Goal: Information Seeking & Learning: Learn about a topic

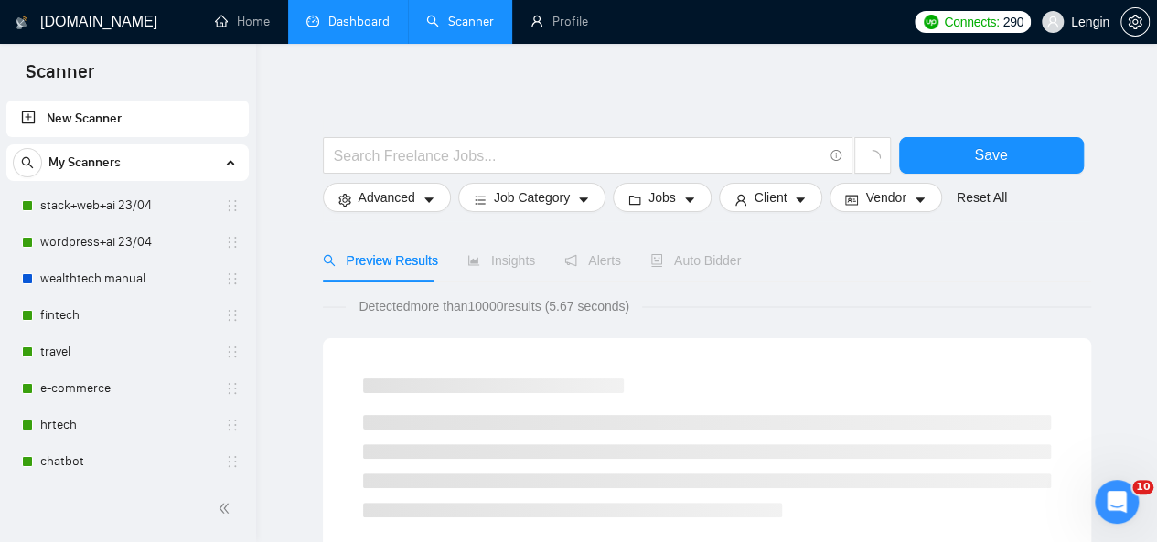
click at [336, 17] on link "Dashboard" at bounding box center [347, 22] width 83 height 16
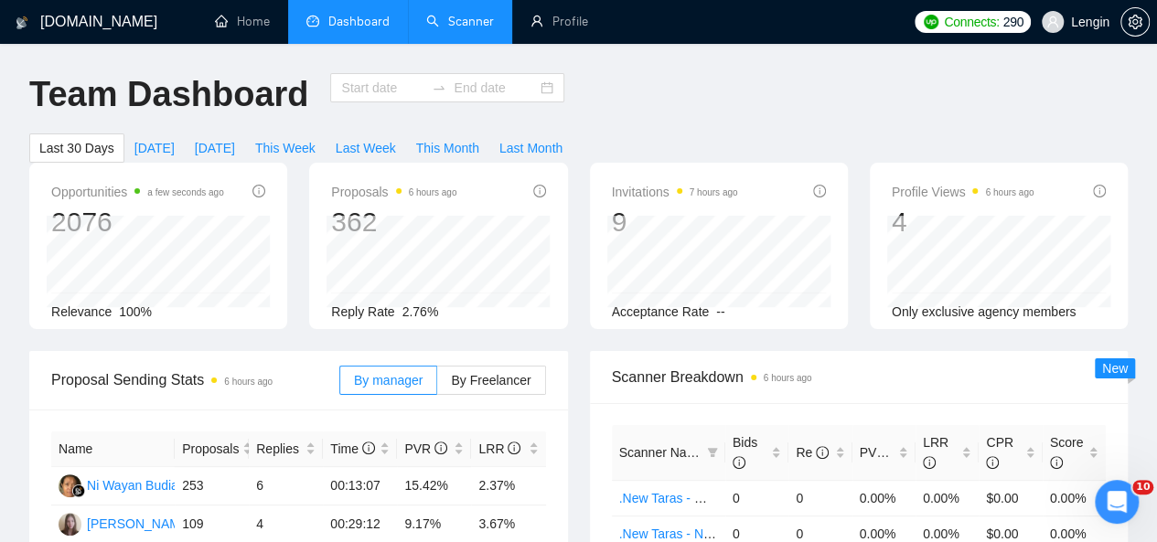
type input "[DATE]"
click at [456, 29] on link "Scanner" at bounding box center [460, 22] width 68 height 16
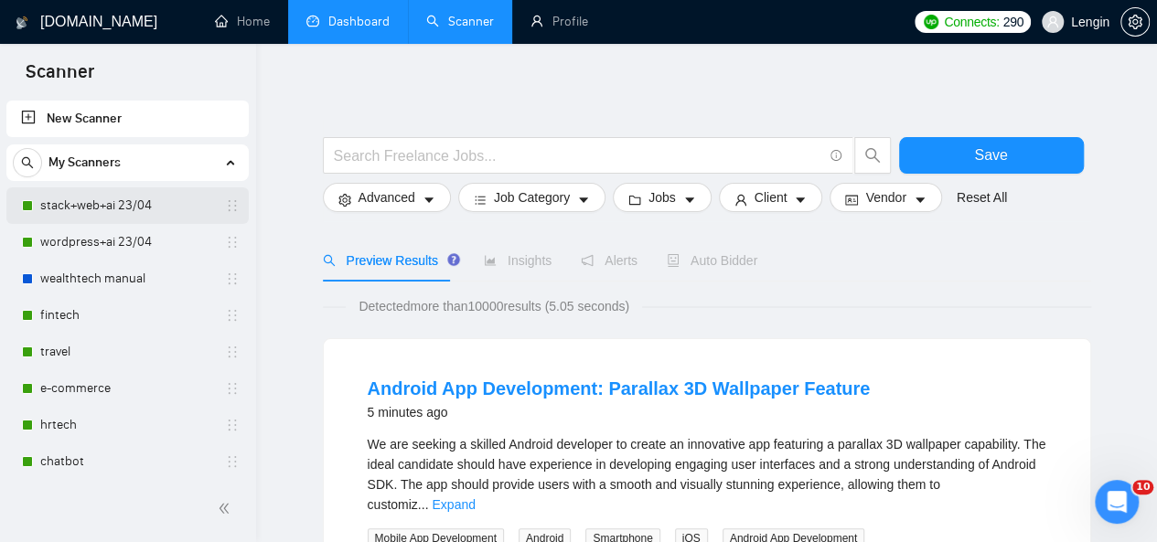
click at [106, 208] on link "stack+web+ai 23/04" at bounding box center [127, 205] width 174 height 37
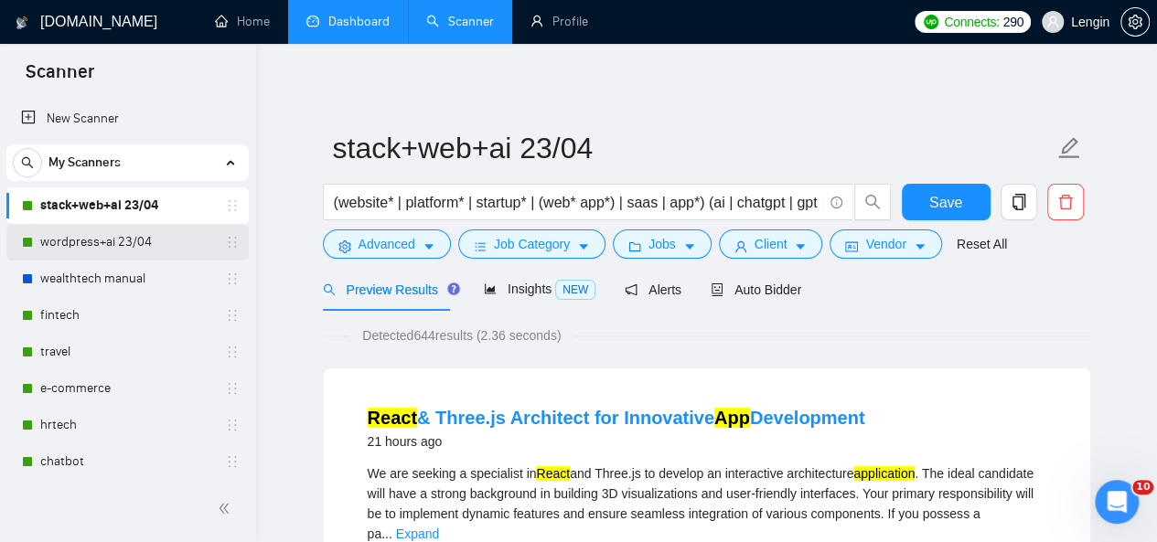
click at [97, 238] on link "wordpress+ai 23/04" at bounding box center [127, 242] width 174 height 37
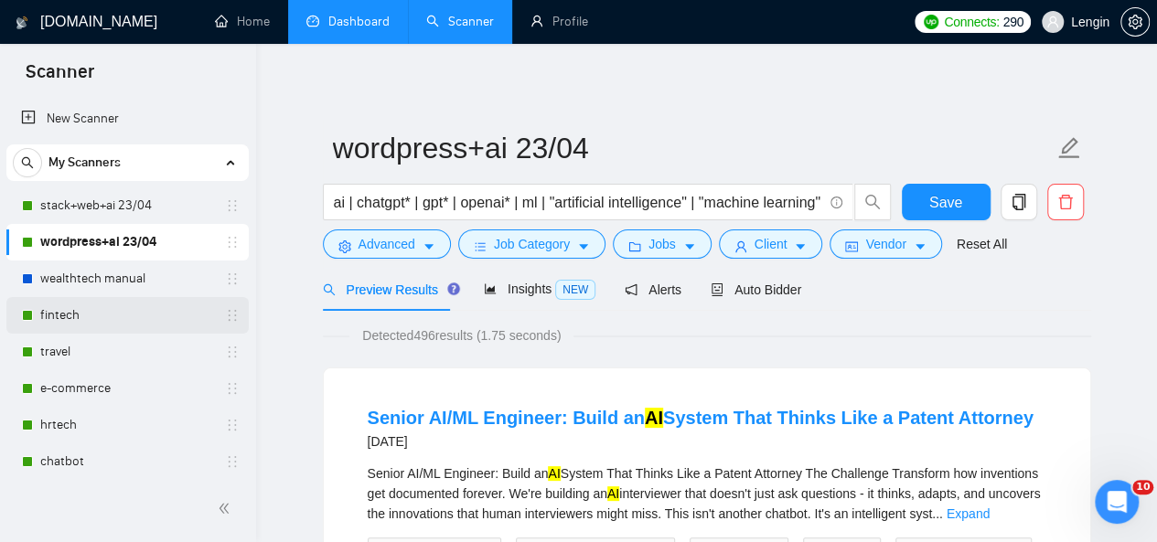
click at [117, 315] on link "fintech" at bounding box center [127, 315] width 174 height 37
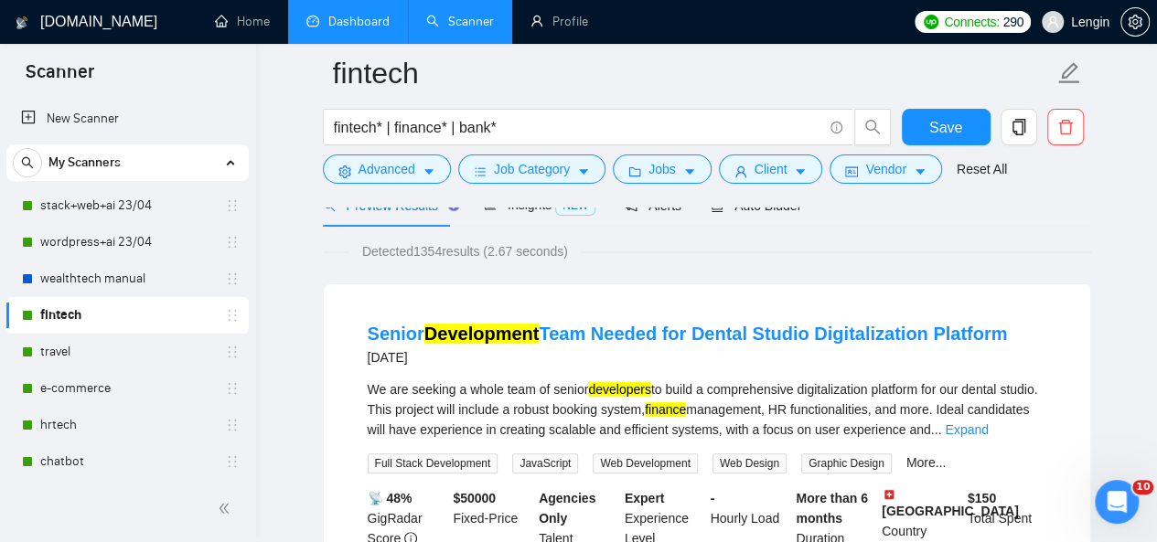
scroll to position [99, 0]
click at [71, 343] on link "travel" at bounding box center [127, 352] width 174 height 37
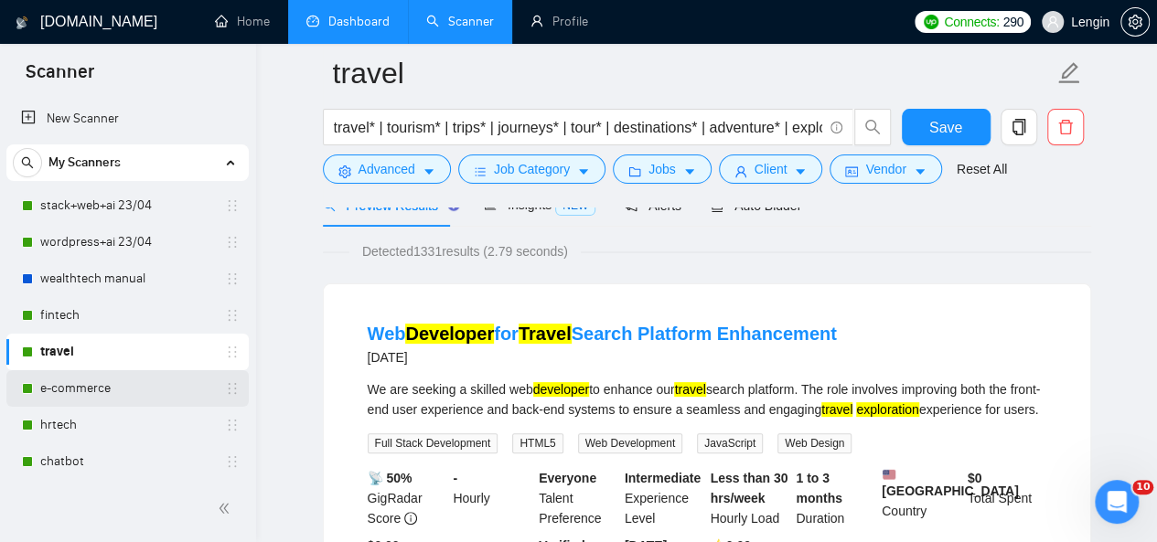
click at [133, 400] on link "e-commerce" at bounding box center [127, 388] width 174 height 37
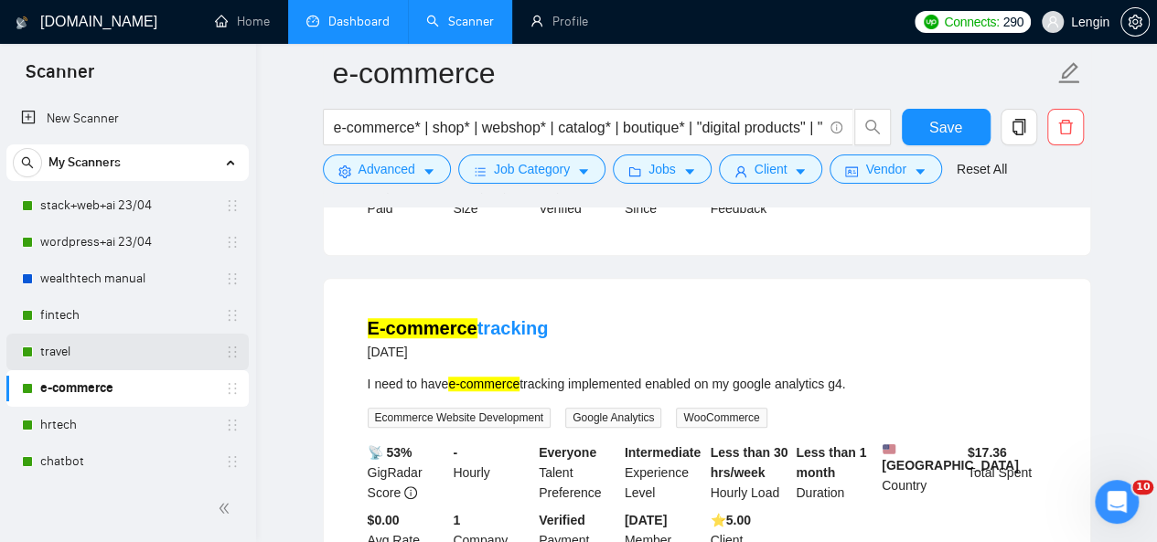
scroll to position [226, 0]
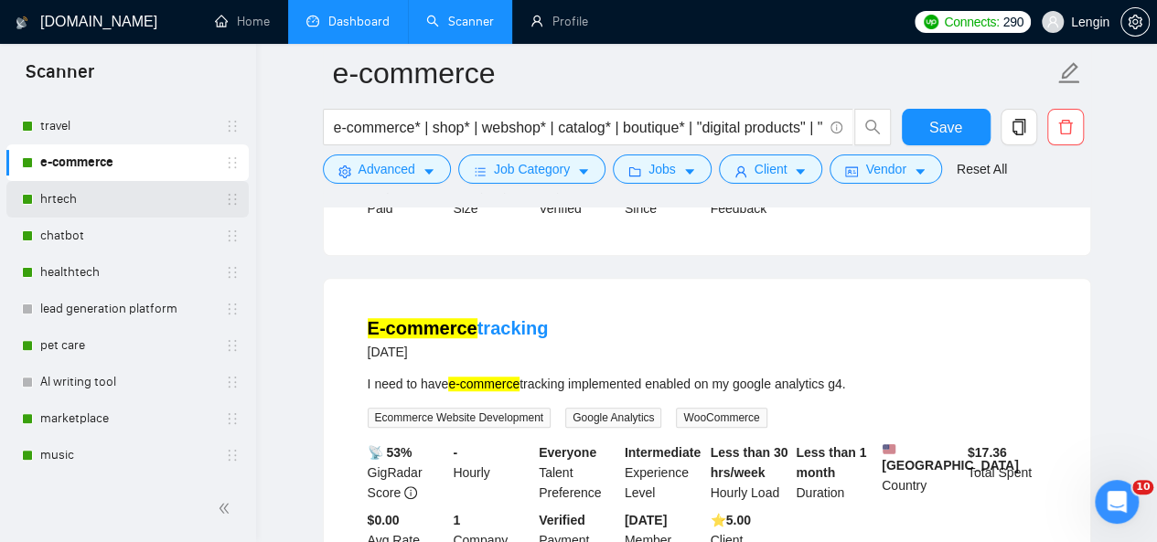
click at [135, 197] on link "hrtech" at bounding box center [127, 199] width 174 height 37
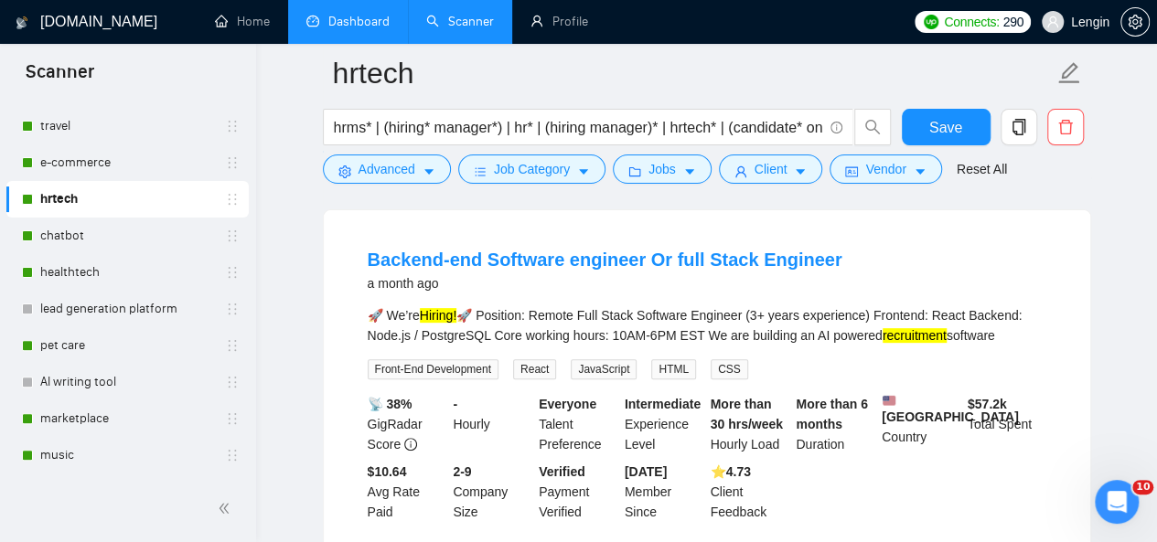
scroll to position [100, 0]
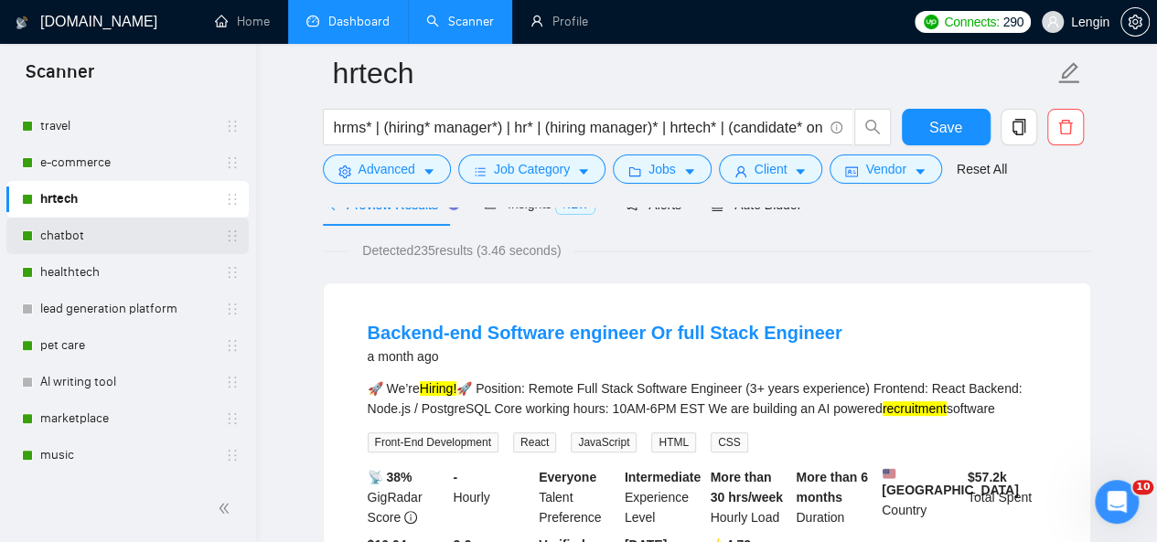
click at [88, 232] on link "chatbot" at bounding box center [127, 236] width 174 height 37
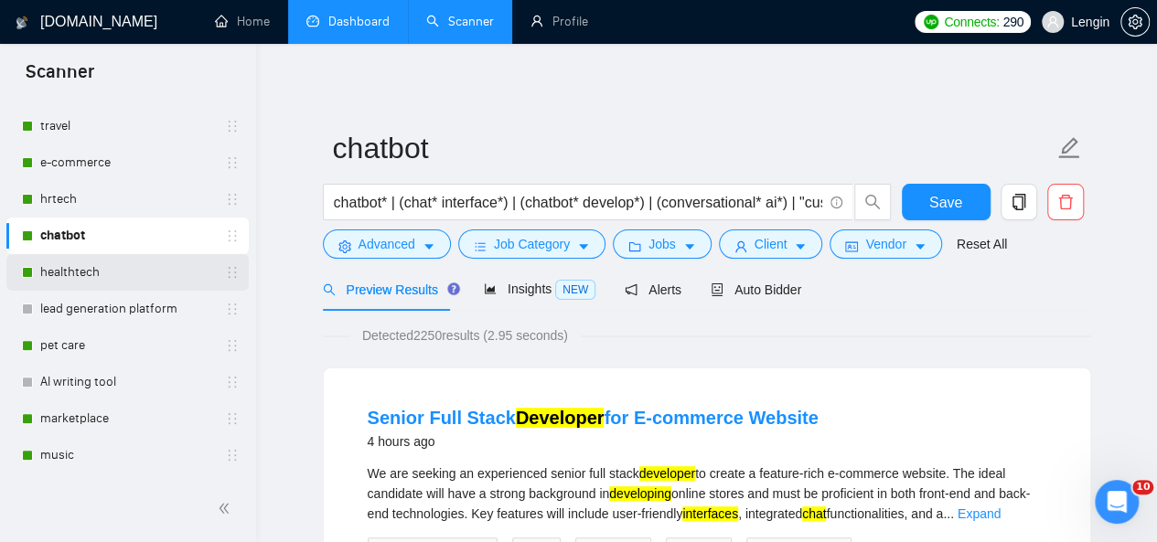
click at [101, 258] on link "healthtech" at bounding box center [127, 272] width 174 height 37
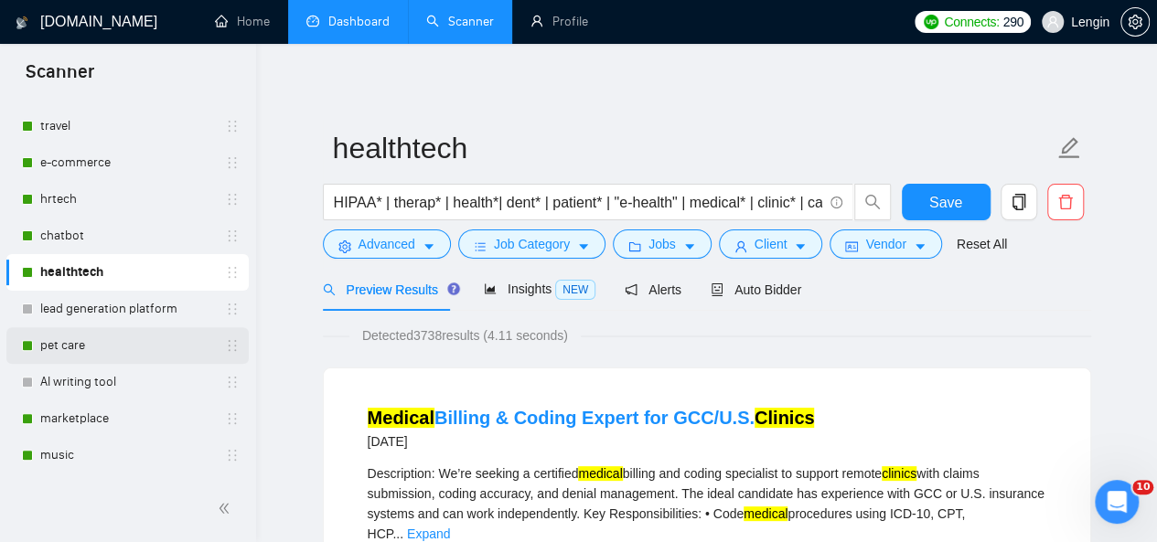
click at [110, 337] on link "pet care" at bounding box center [127, 345] width 174 height 37
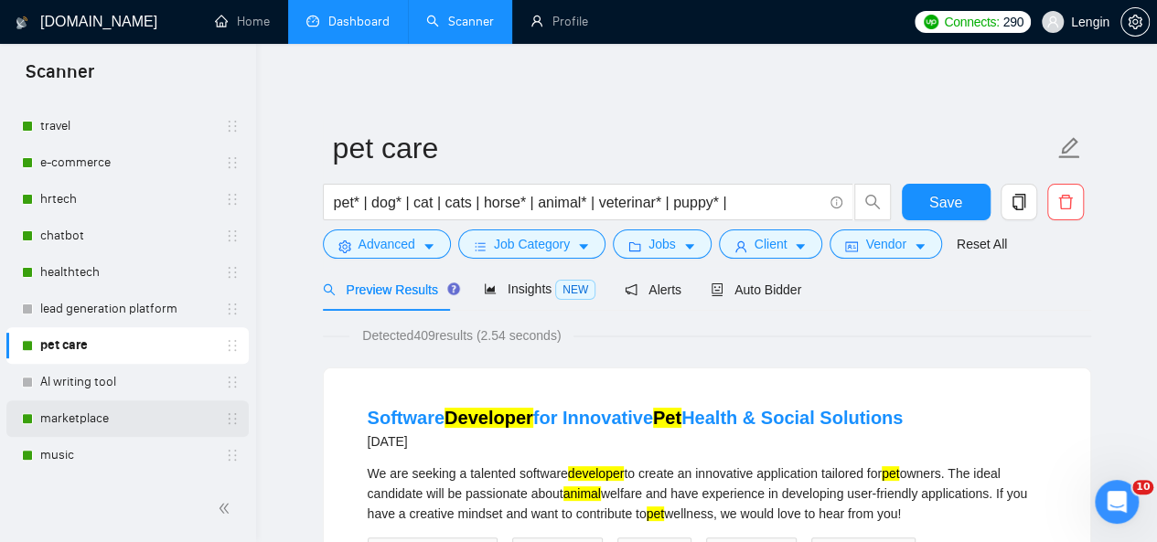
click at [99, 404] on link "marketplace" at bounding box center [127, 418] width 174 height 37
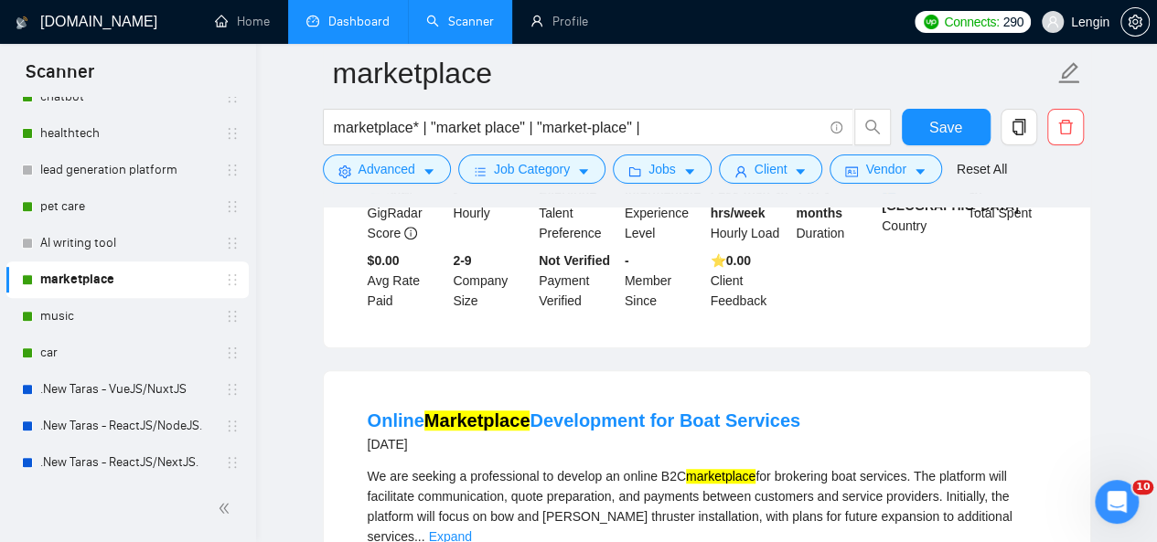
scroll to position [426, 0]
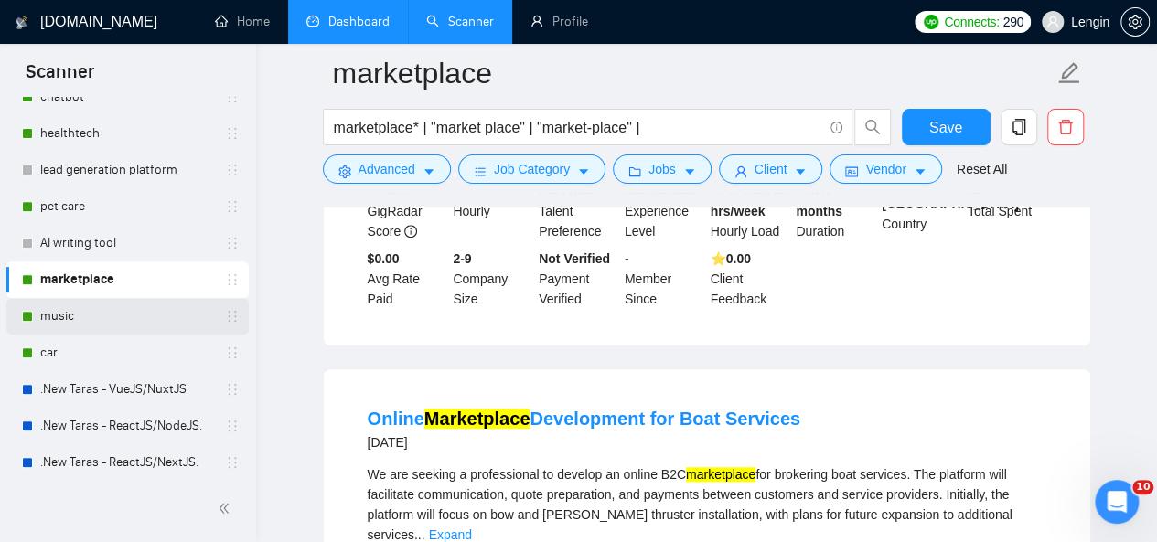
click at [123, 319] on link "music" at bounding box center [127, 316] width 174 height 37
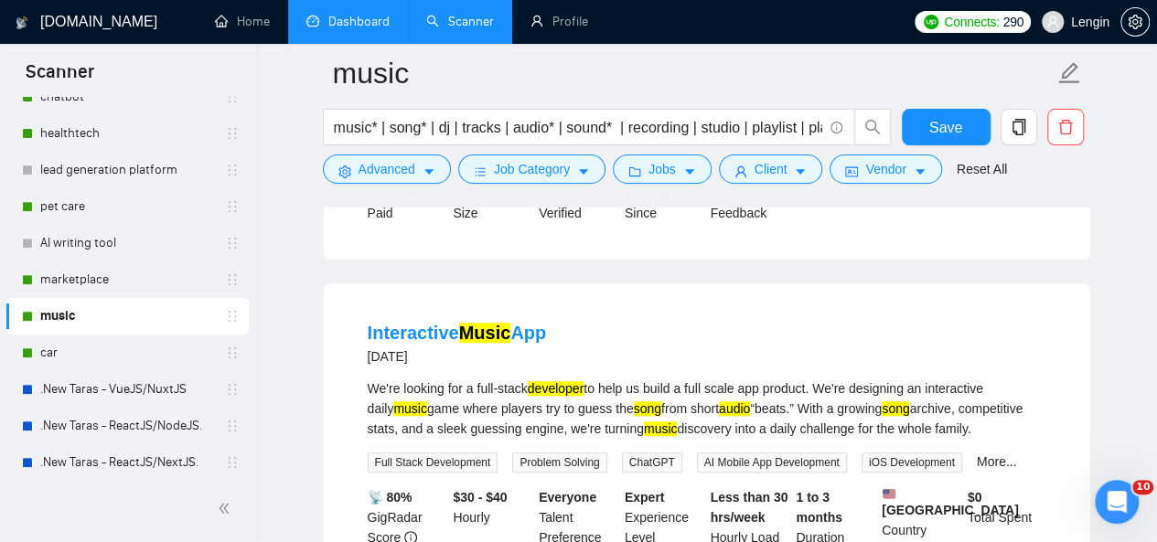
scroll to position [528, 0]
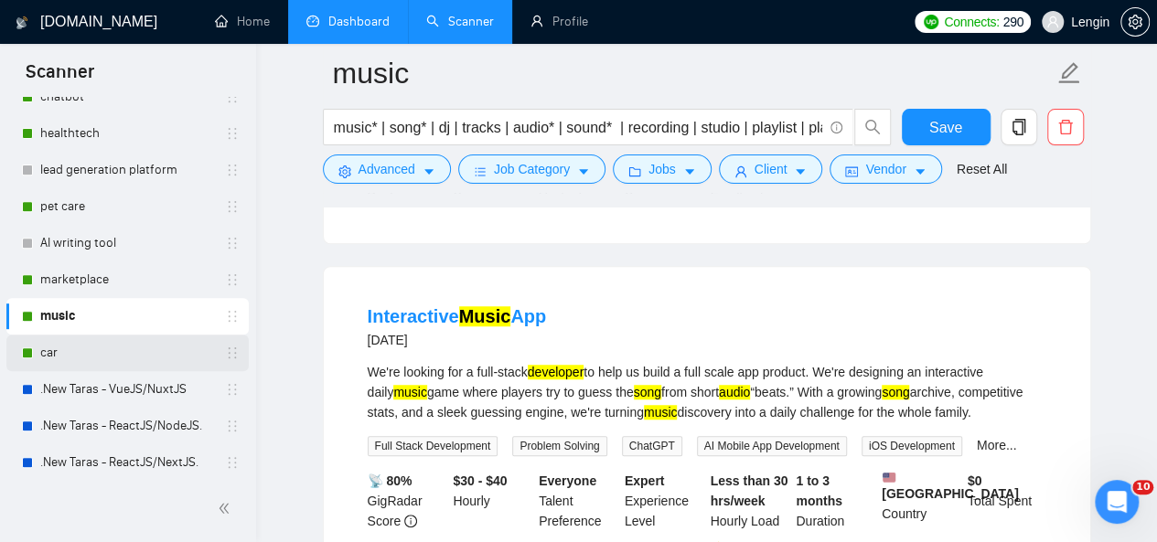
click at [133, 353] on link "car" at bounding box center [127, 353] width 174 height 37
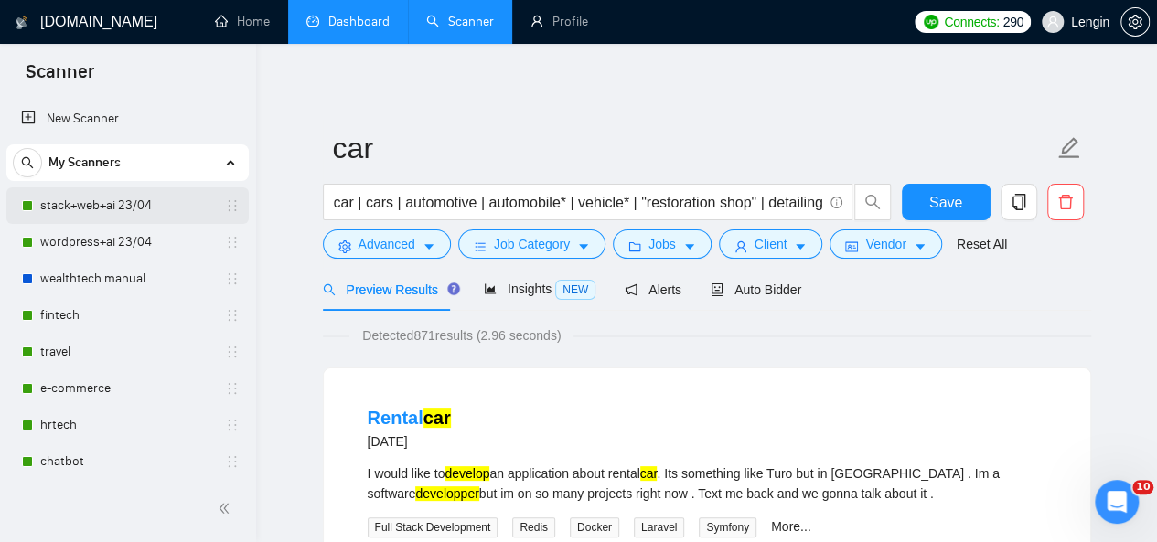
click at [154, 199] on link "stack+web+ai 23/04" at bounding box center [127, 205] width 174 height 37
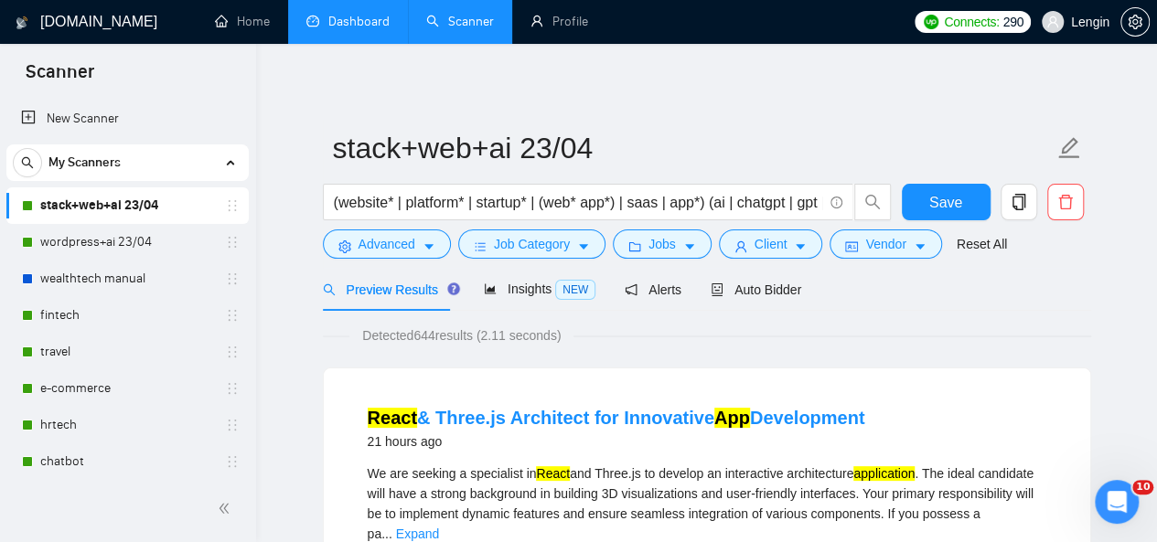
scroll to position [40, 0]
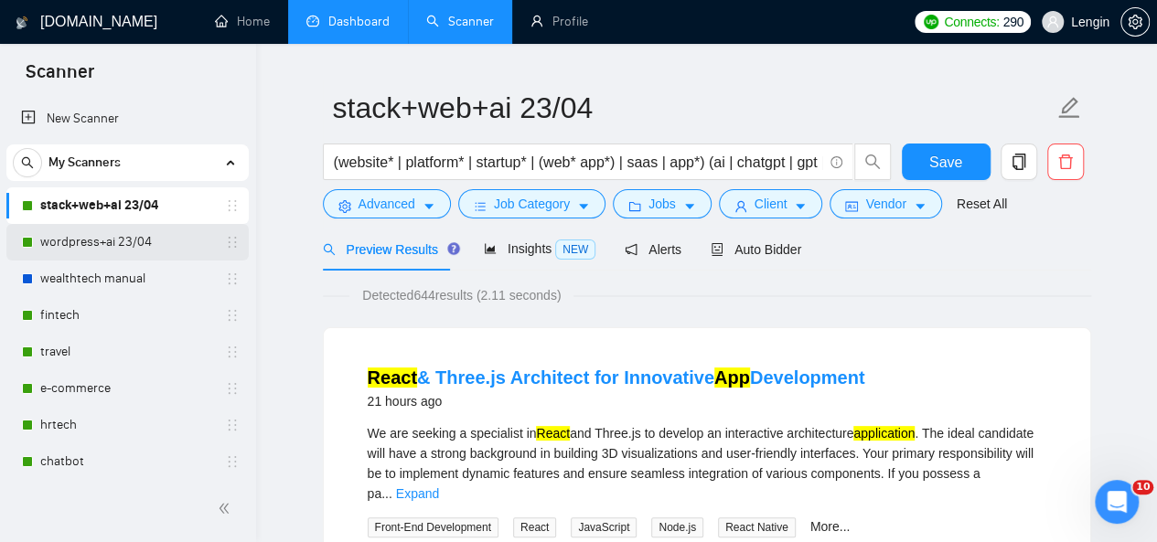
click at [62, 242] on link "wordpress+ai 23/04" at bounding box center [127, 242] width 174 height 37
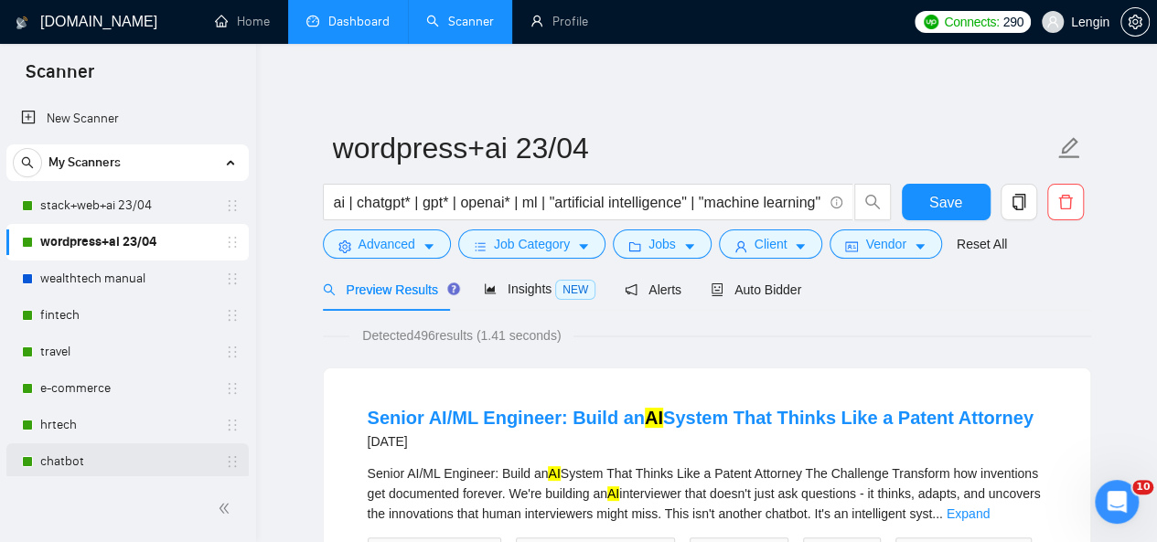
scroll to position [97, 0]
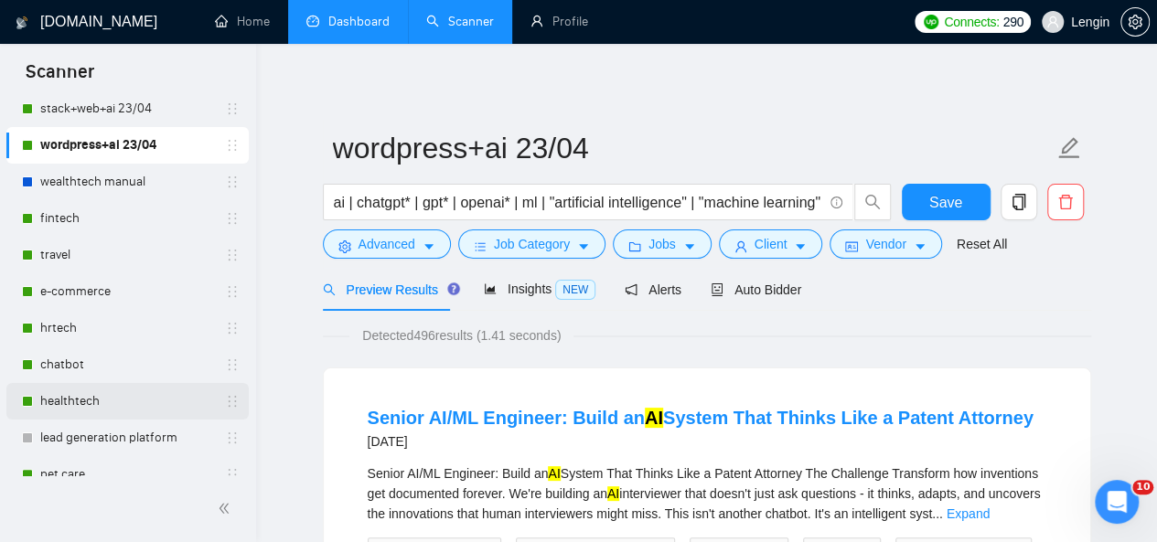
click at [112, 413] on link "healthtech" at bounding box center [127, 401] width 174 height 37
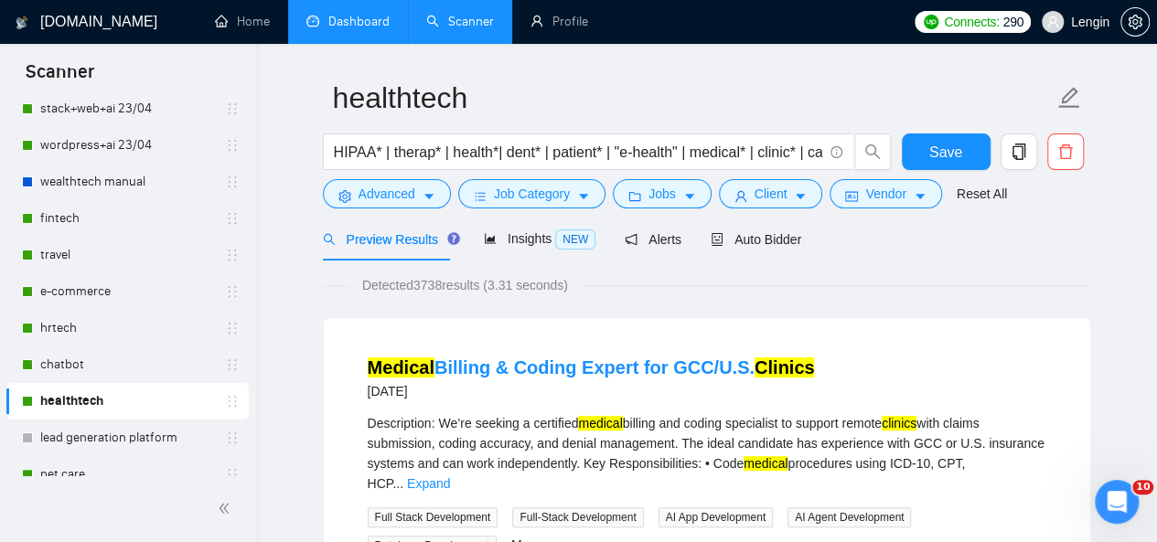
scroll to position [51, 0]
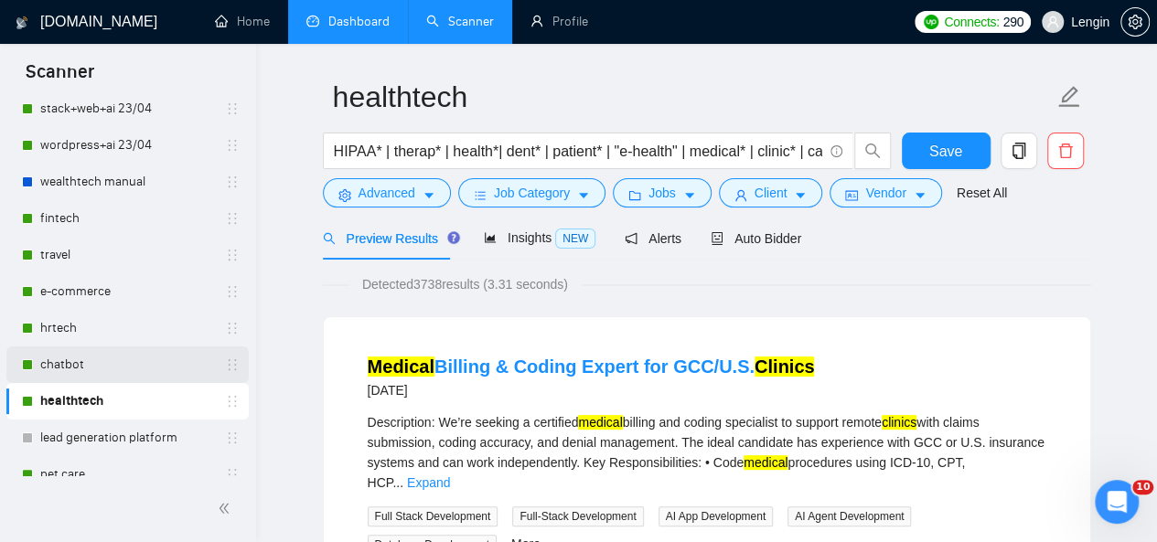
click at [141, 353] on link "chatbot" at bounding box center [127, 365] width 174 height 37
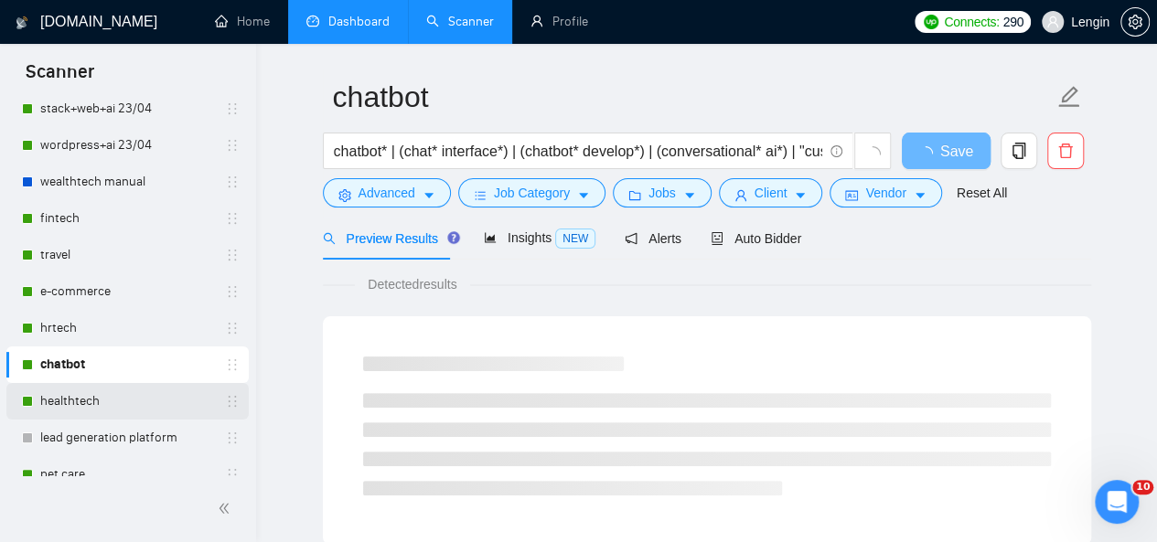
click at [158, 386] on link "healthtech" at bounding box center [127, 401] width 174 height 37
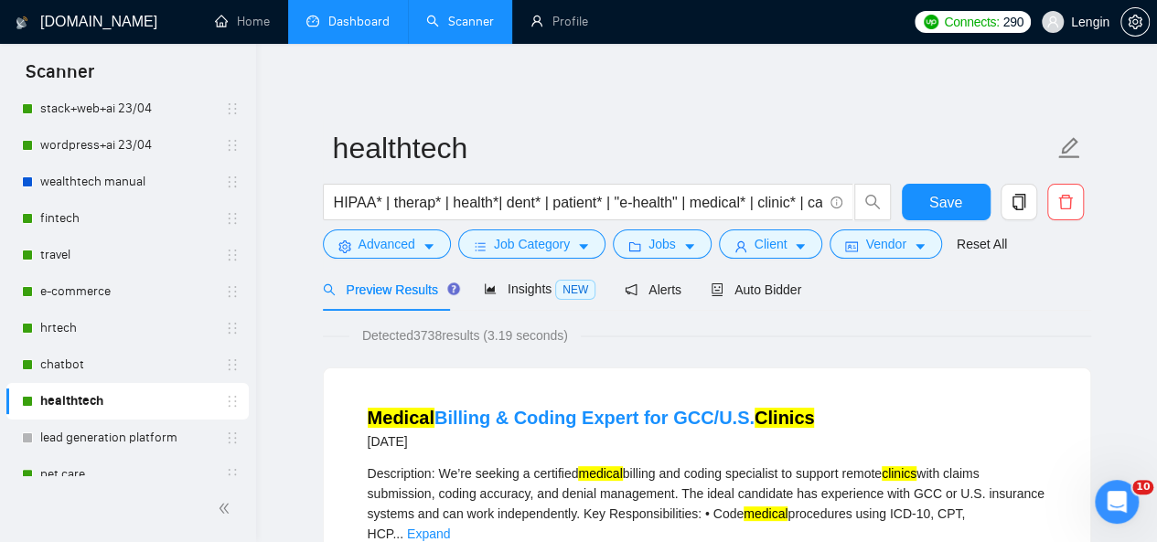
click at [357, 14] on link "Dashboard" at bounding box center [347, 22] width 83 height 16
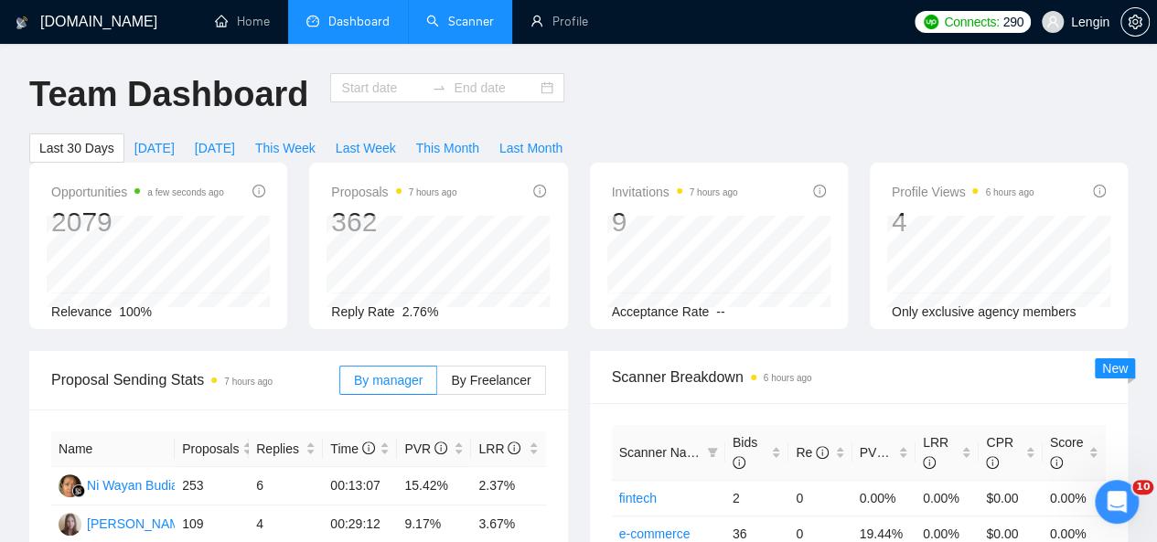
type input "[DATE]"
